Goal: Check status: Check status

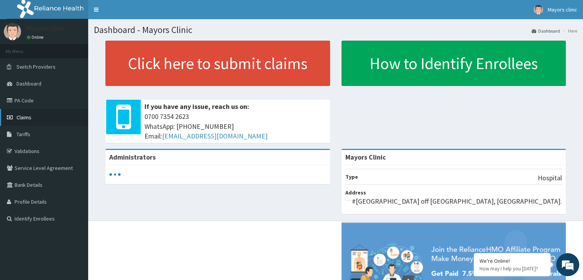
click at [33, 118] on link "Claims" at bounding box center [44, 117] width 88 height 17
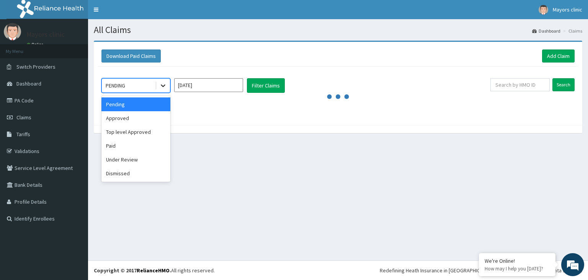
click at [160, 88] on icon at bounding box center [163, 86] width 8 height 8
click at [127, 117] on div "Approved" at bounding box center [136, 118] width 69 height 14
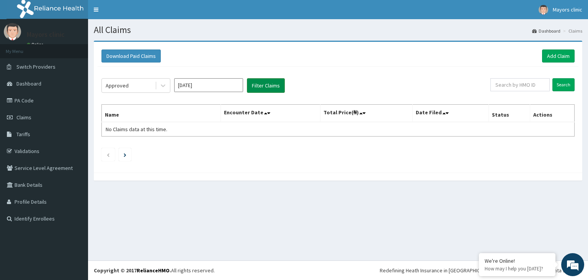
click at [268, 87] on button "Filter Claims" at bounding box center [266, 85] width 38 height 15
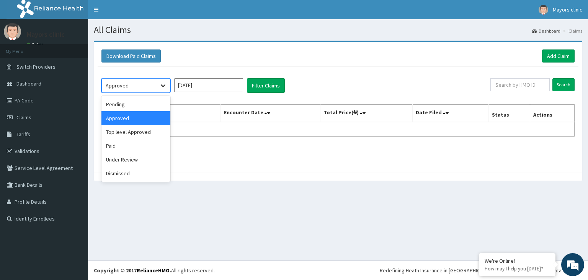
click at [160, 85] on icon at bounding box center [163, 86] width 8 height 8
click at [121, 158] on div "Under Review" at bounding box center [136, 159] width 69 height 14
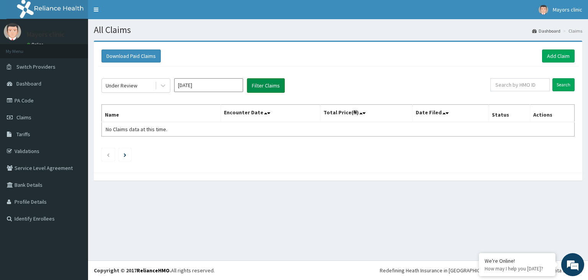
click at [257, 85] on button "Filter Claims" at bounding box center [266, 85] width 38 height 15
